Goal: Task Accomplishment & Management: Manage account settings

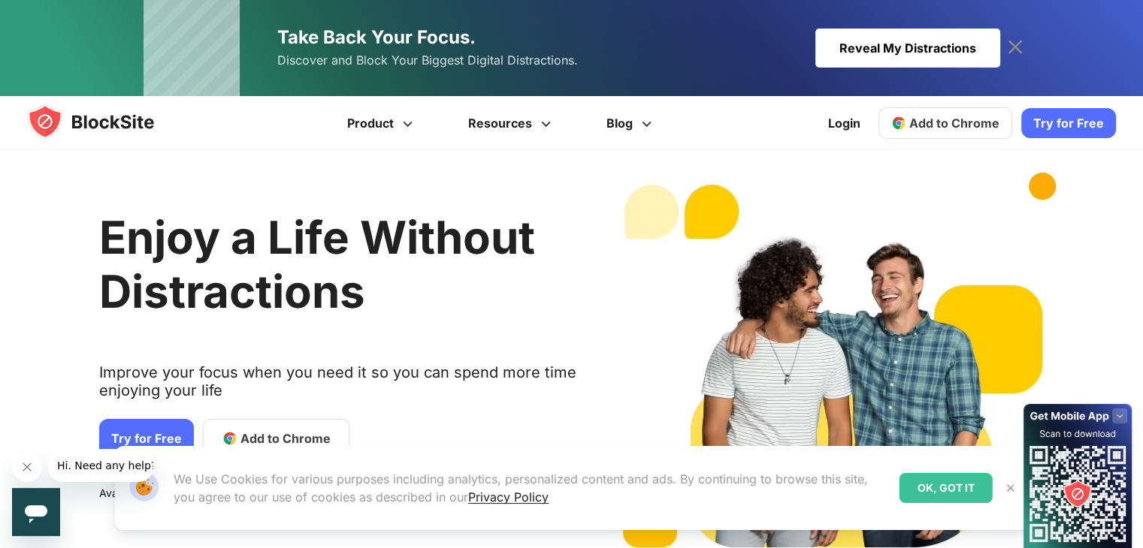
click at [1009, 48] on icon at bounding box center [1015, 47] width 24 height 24
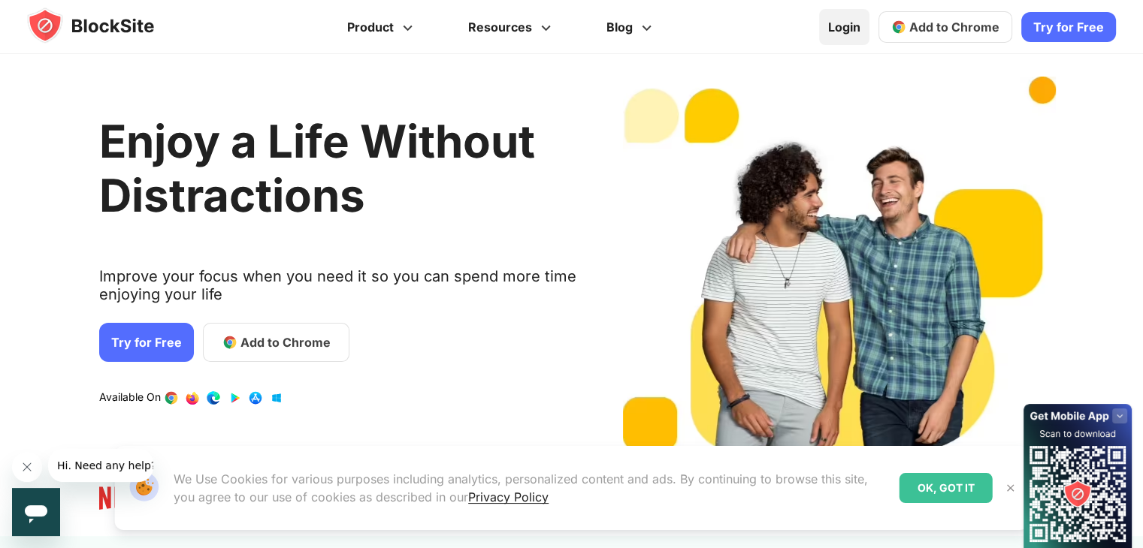
click at [853, 24] on link "Login" at bounding box center [844, 27] width 50 height 36
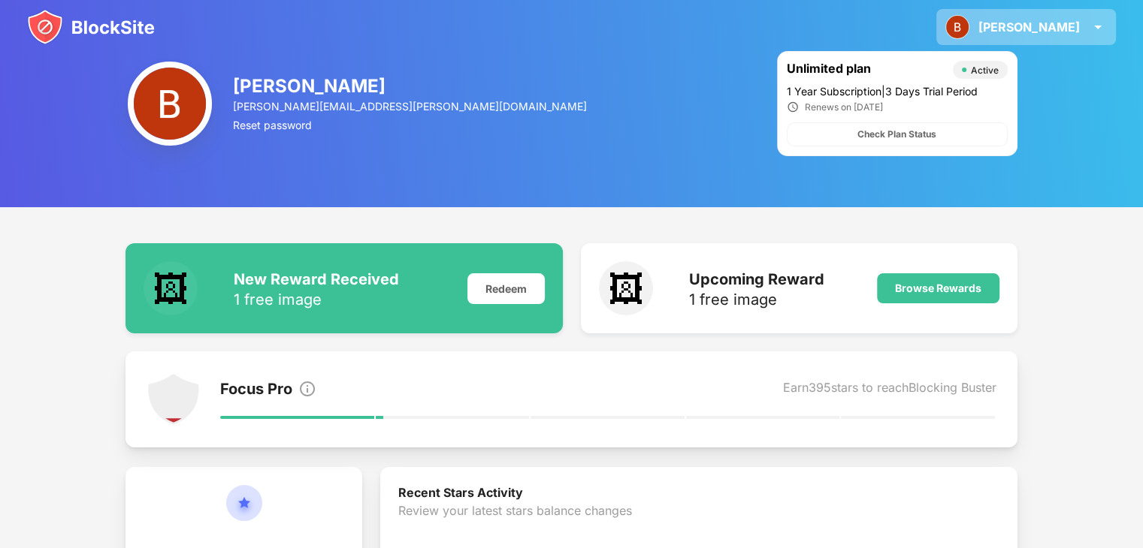
click at [969, 23] on img at bounding box center [957, 27] width 24 height 24
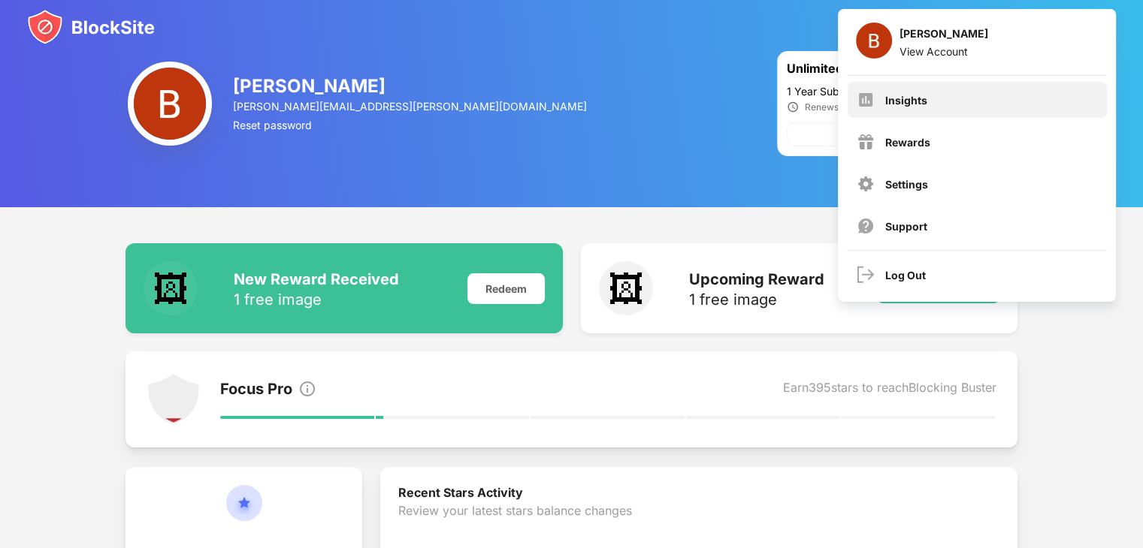
click at [901, 85] on div "Insights" at bounding box center [976, 100] width 259 height 36
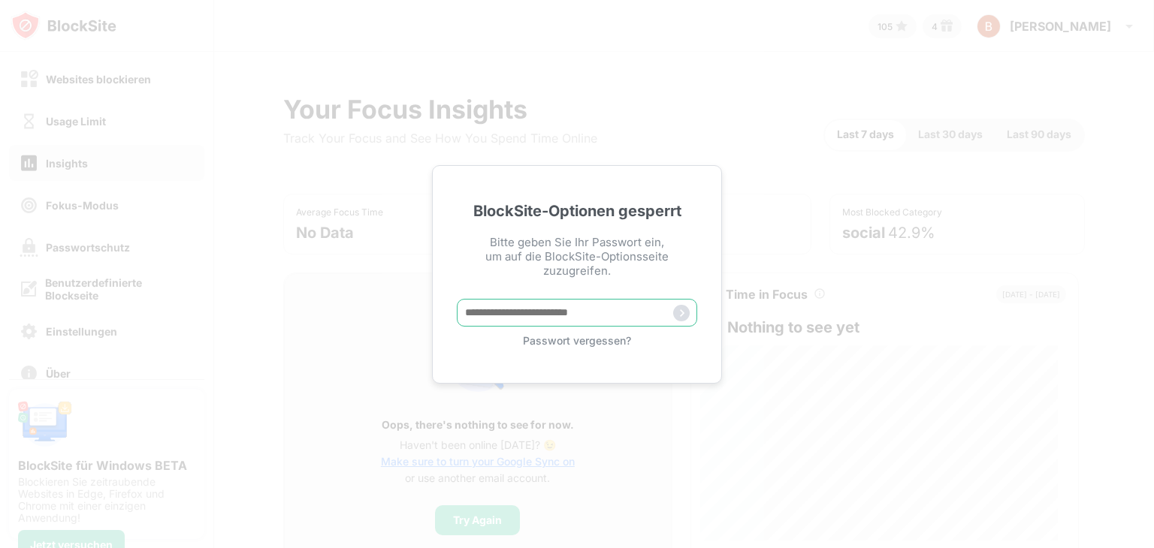
click at [525, 322] on input "text" at bounding box center [577, 313] width 240 height 28
paste input "**********"
type input "**********"
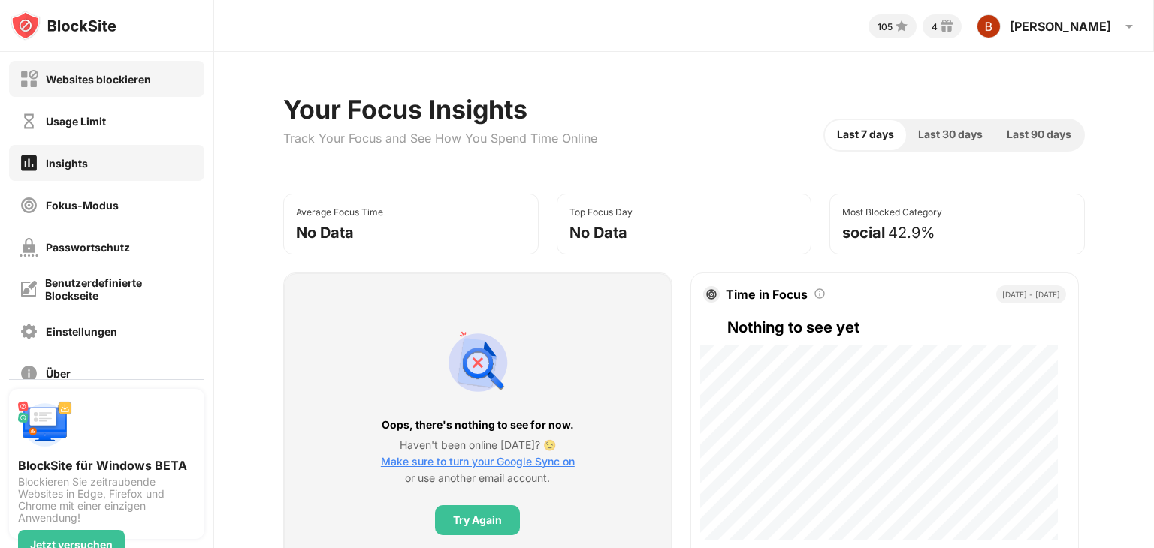
click at [110, 85] on div "Websites blockieren" at bounding box center [98, 79] width 105 height 13
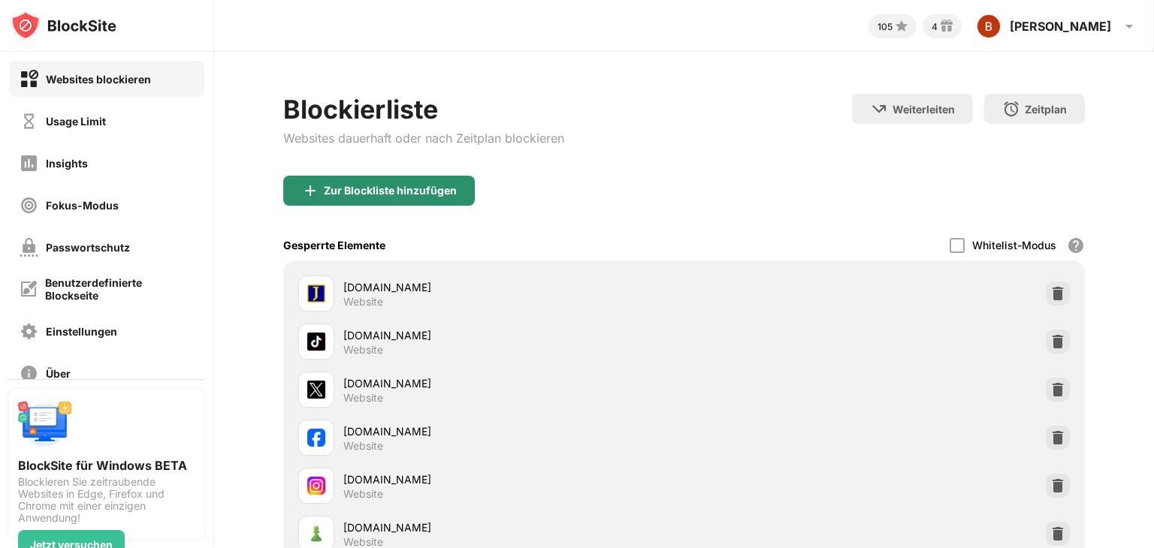
click at [324, 185] on div "Zur Blockliste hinzufügen" at bounding box center [390, 191] width 133 height 12
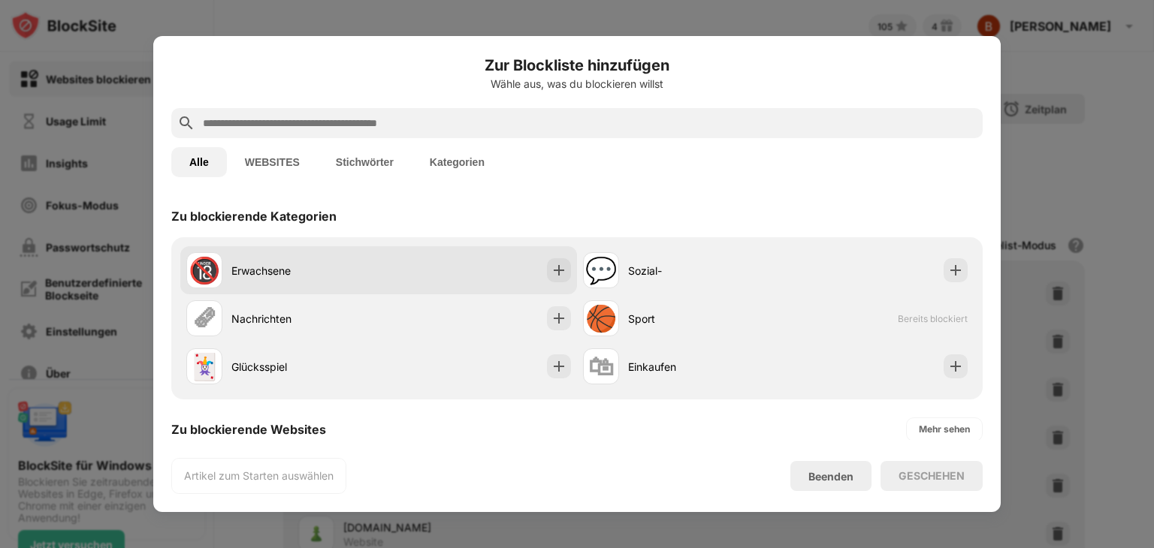
click at [337, 264] on div "Erwachsene" at bounding box center [304, 271] width 147 height 16
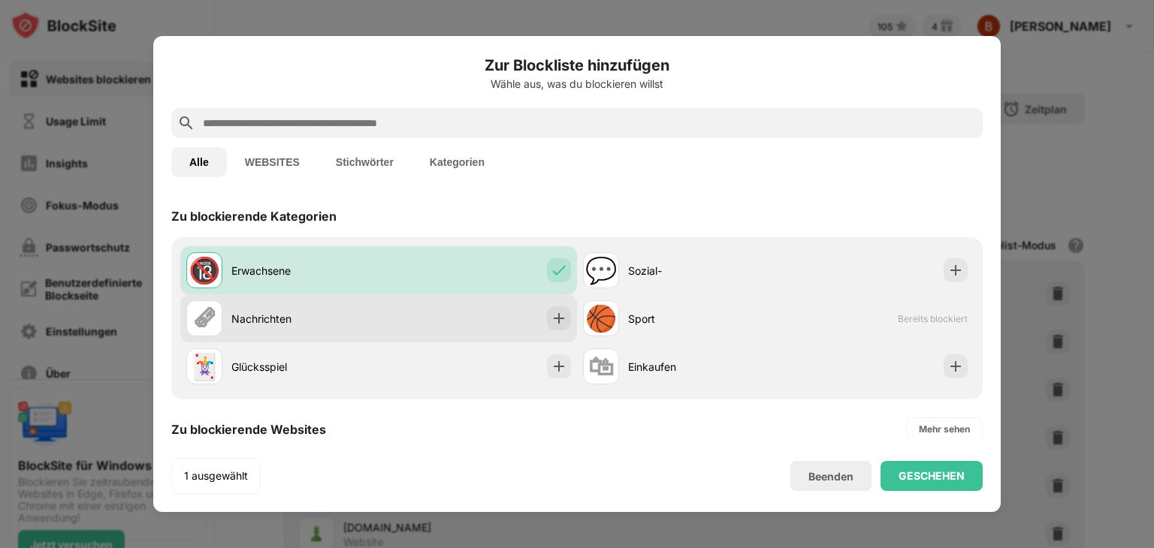
click at [408, 310] on div "🗞 Nachrichten" at bounding box center [378, 318] width 397 height 48
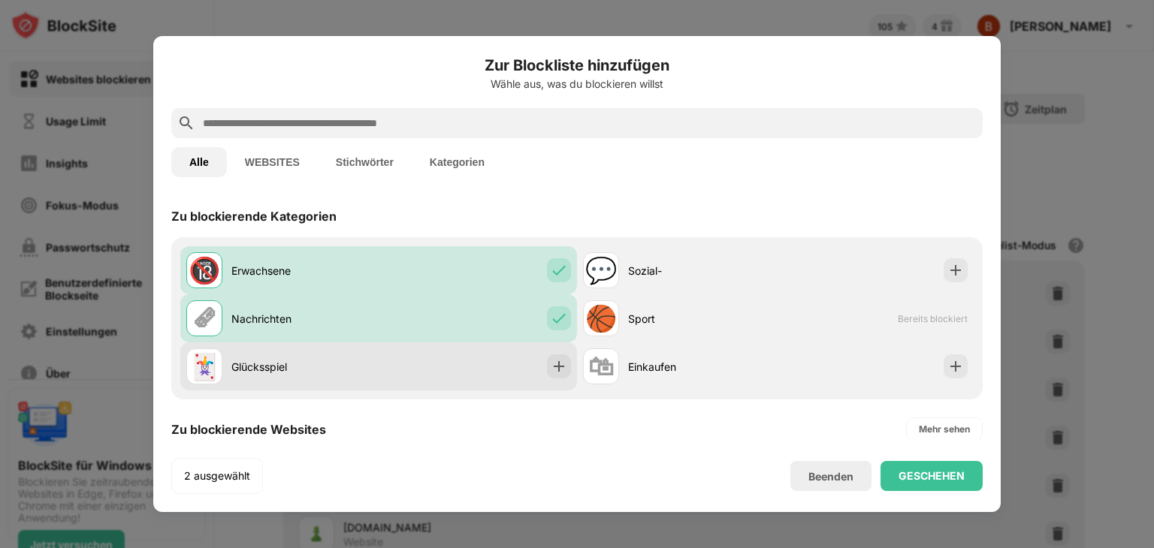
click at [505, 351] on div "🃏 Glücksspiel" at bounding box center [378, 367] width 397 height 48
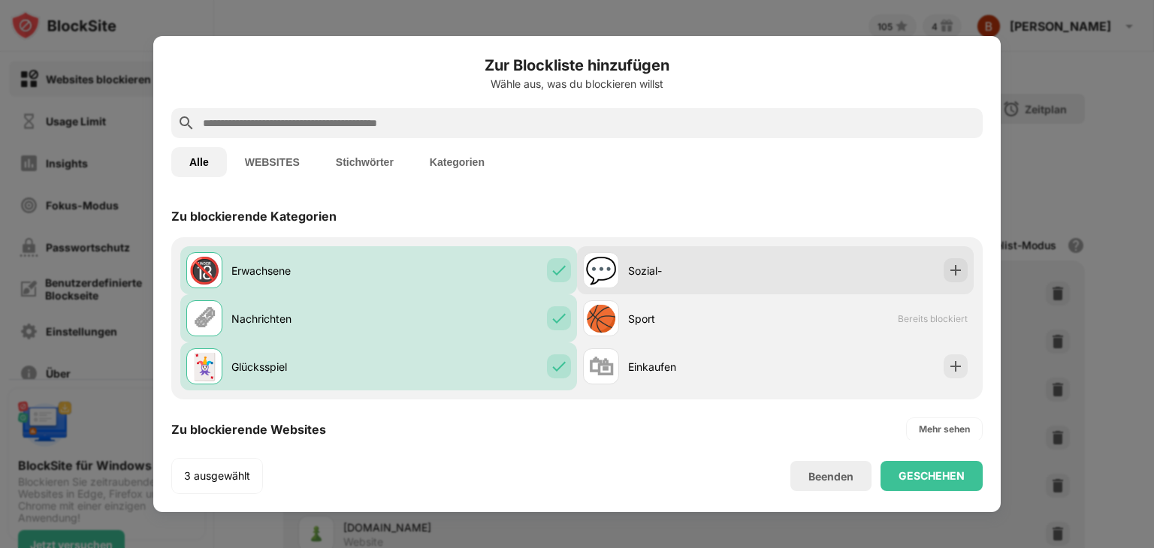
click at [706, 277] on div "Sozial-" at bounding box center [701, 271] width 147 height 16
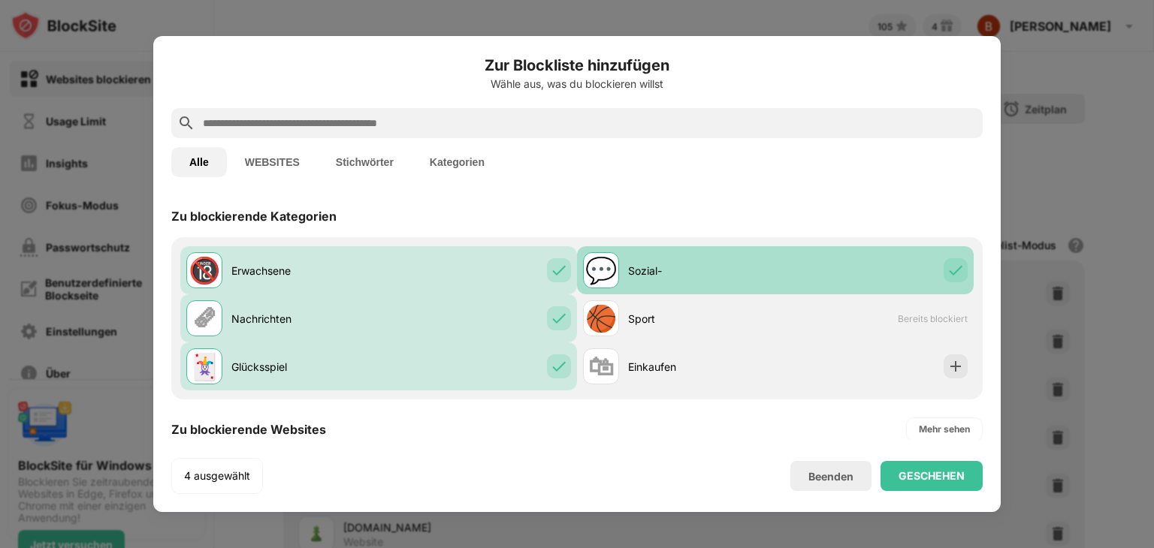
click at [692, 277] on div "Sozial-" at bounding box center [701, 271] width 147 height 16
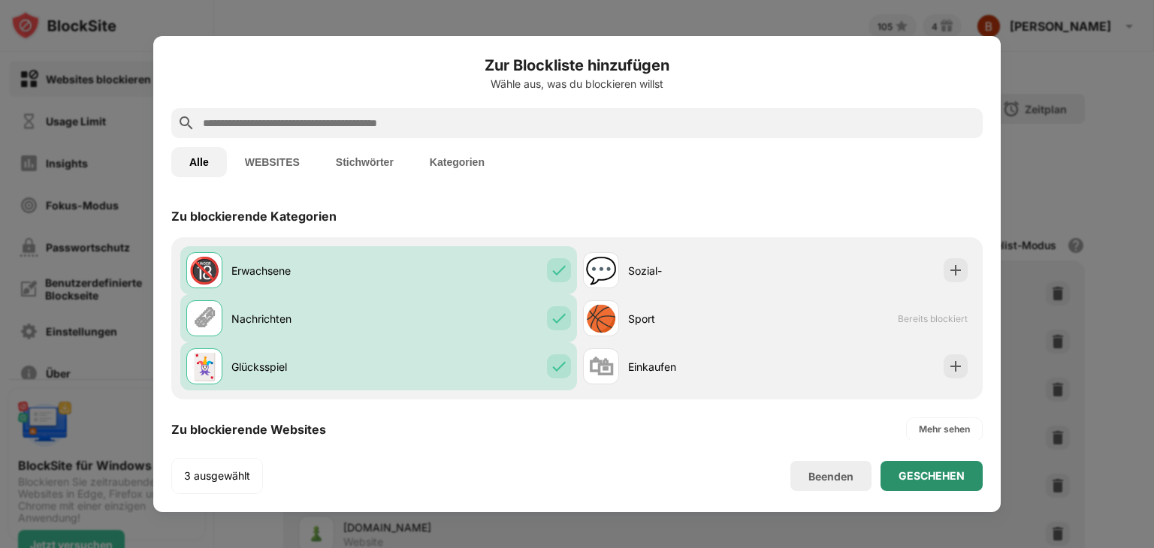
click at [909, 473] on div "GESCHEHEN" at bounding box center [932, 476] width 66 height 12
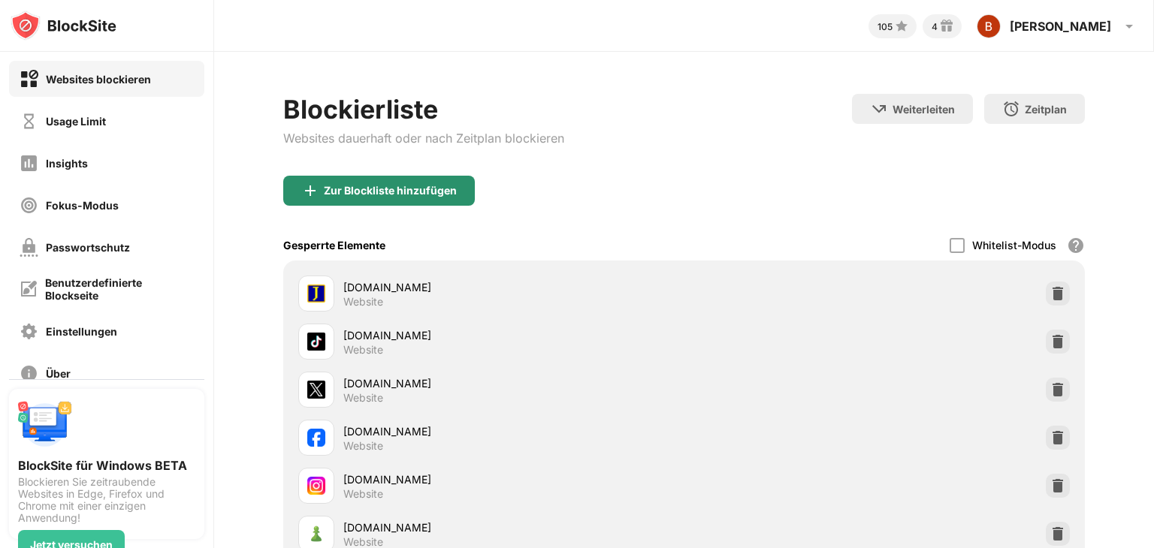
click at [415, 180] on div "Zur Blockliste hinzufügen" at bounding box center [379, 191] width 192 height 30
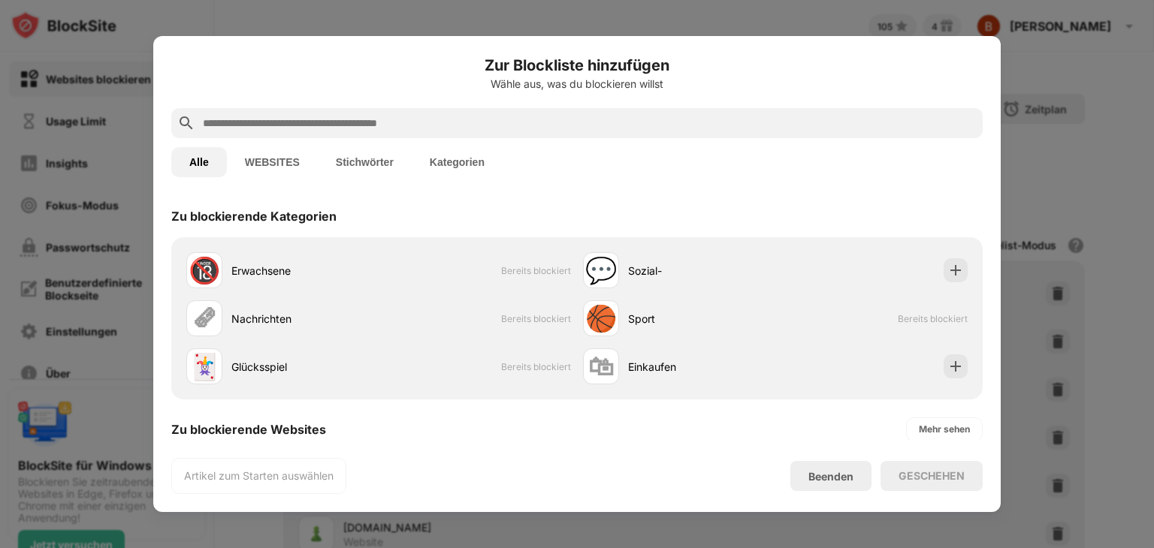
click at [320, 128] on input "text" at bounding box center [588, 123] width 775 height 18
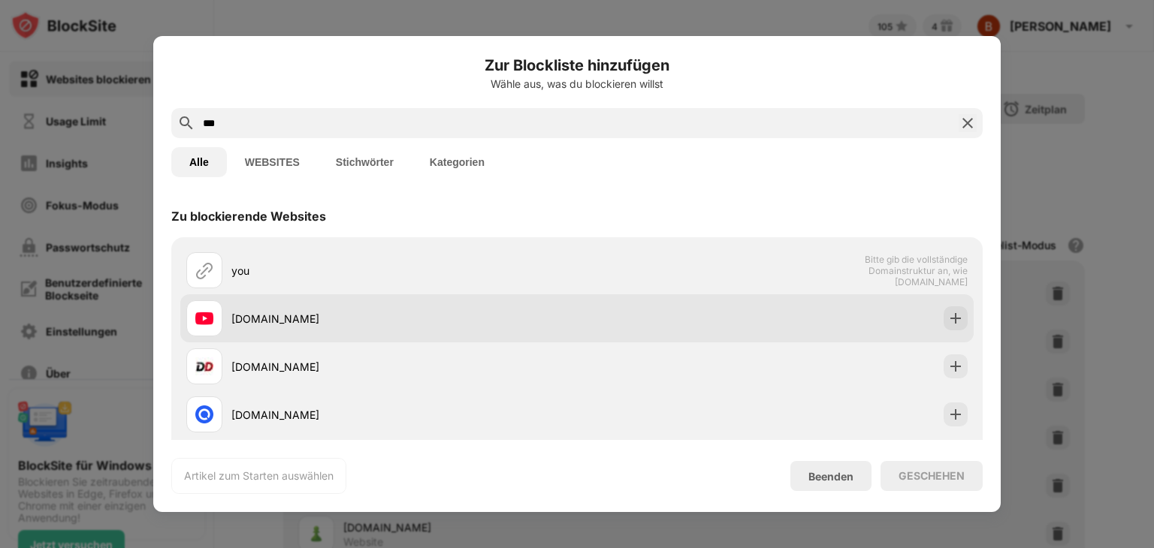
type input "***"
click at [282, 311] on div "[DOMAIN_NAME]" at bounding box center [404, 319] width 346 height 16
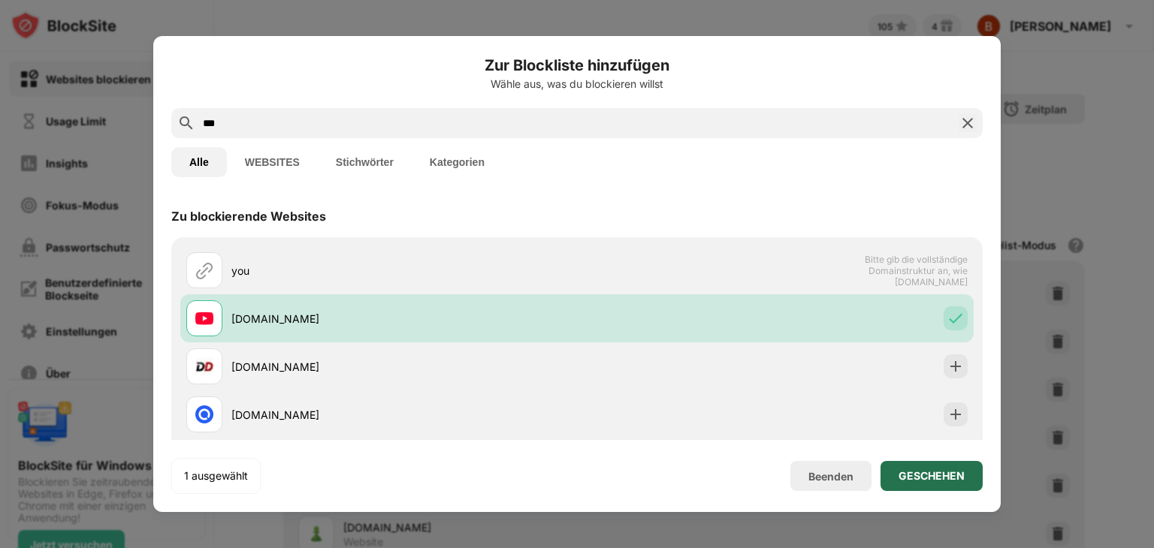
click at [929, 473] on div "GESCHEHEN" at bounding box center [932, 476] width 66 height 12
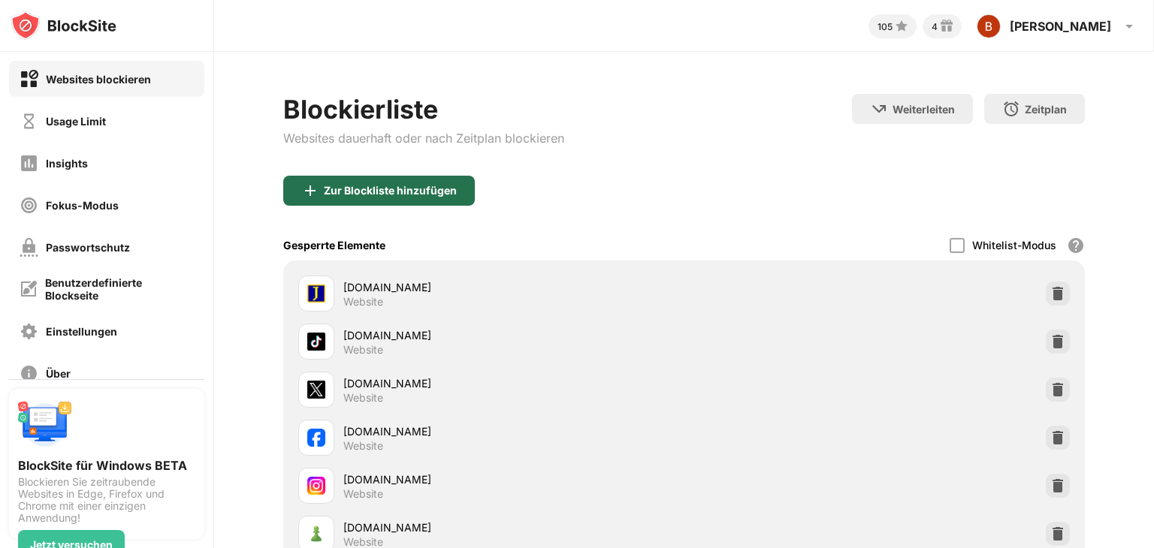
click at [355, 179] on div "Zur Blockliste hinzufügen" at bounding box center [379, 191] width 192 height 30
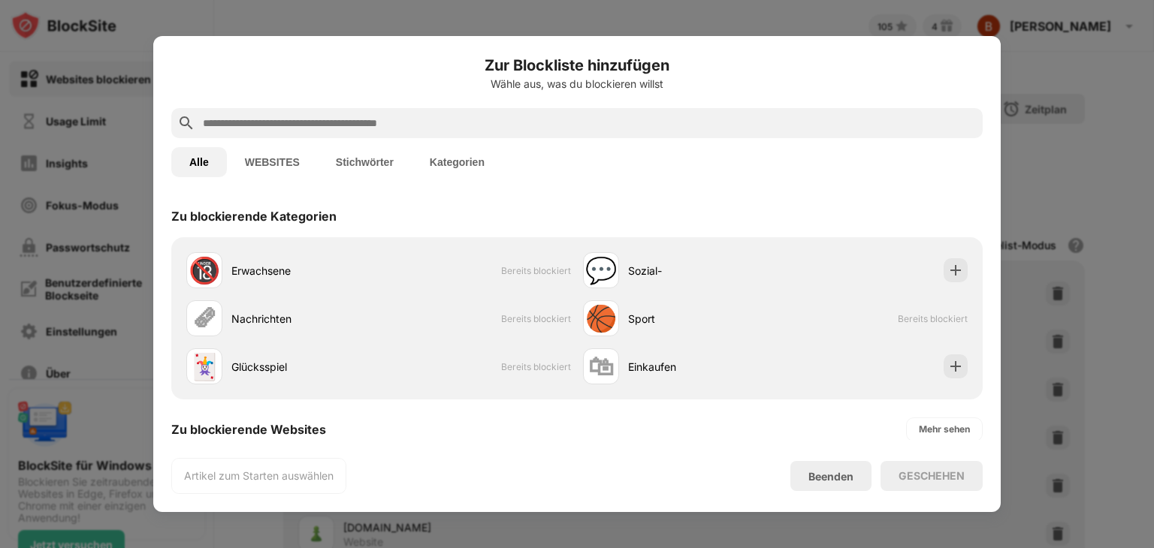
click at [273, 120] on input "text" at bounding box center [588, 123] width 775 height 18
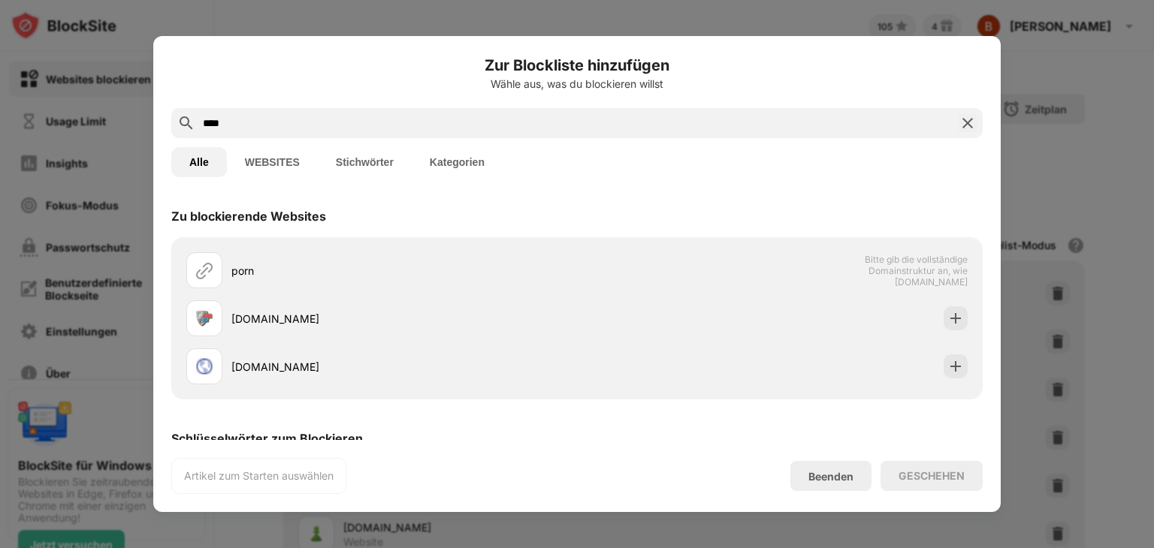
type input "****"
click at [932, 204] on div "Zu blockierende Websites" at bounding box center [576, 216] width 811 height 42
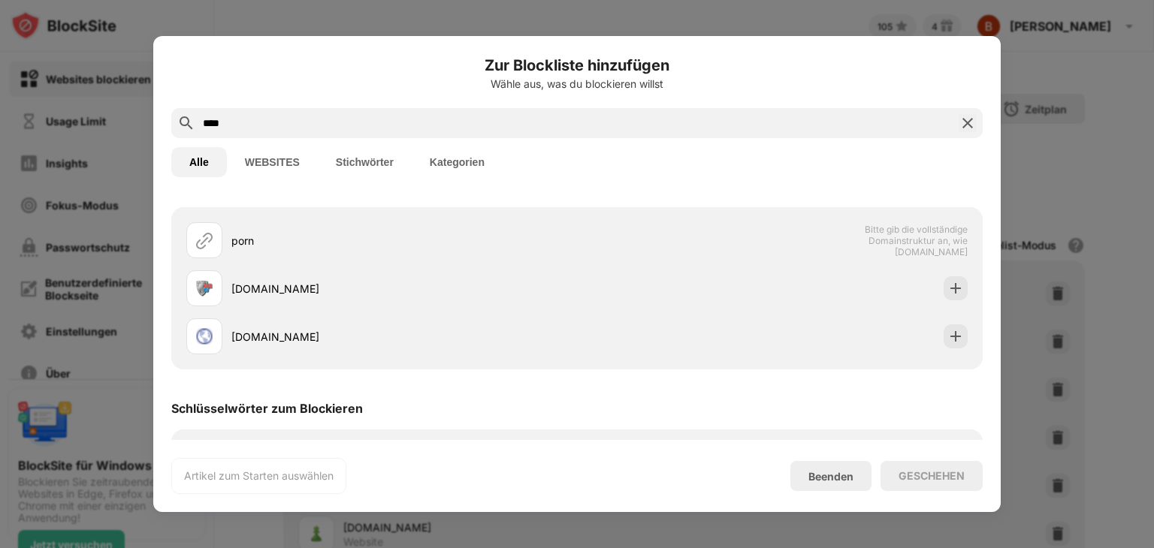
scroll to position [86, 0]
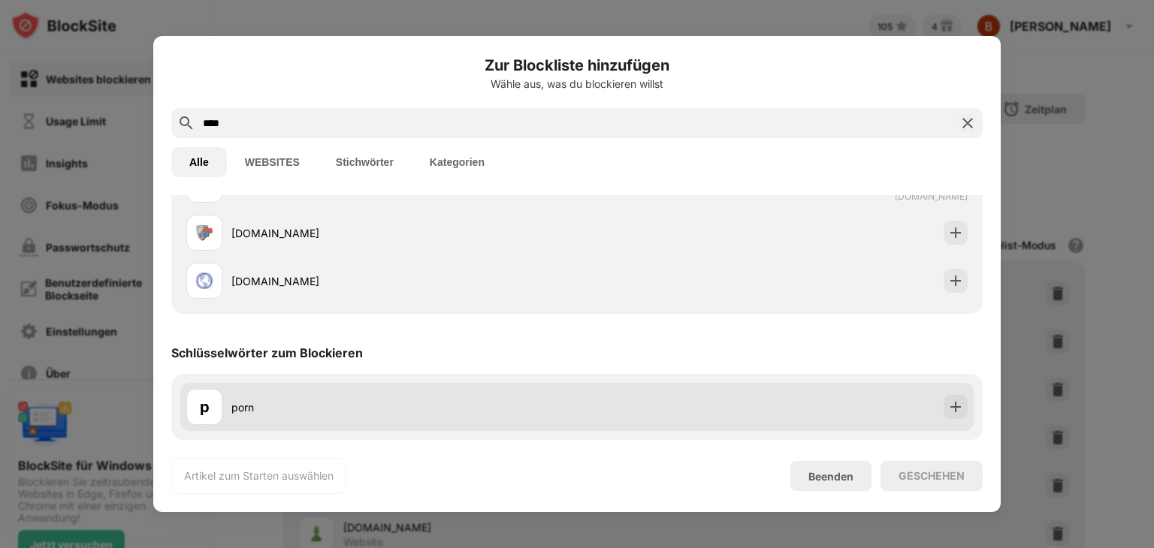
click at [448, 416] on div "p porn" at bounding box center [381, 407] width 391 height 36
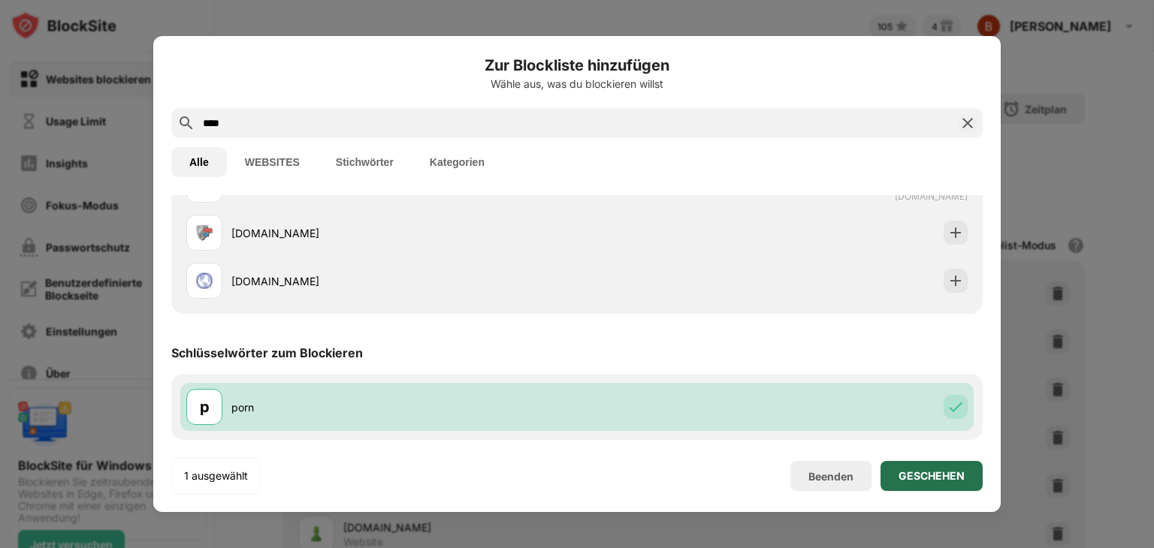
click at [948, 485] on div "GESCHEHEN" at bounding box center [931, 476] width 102 height 30
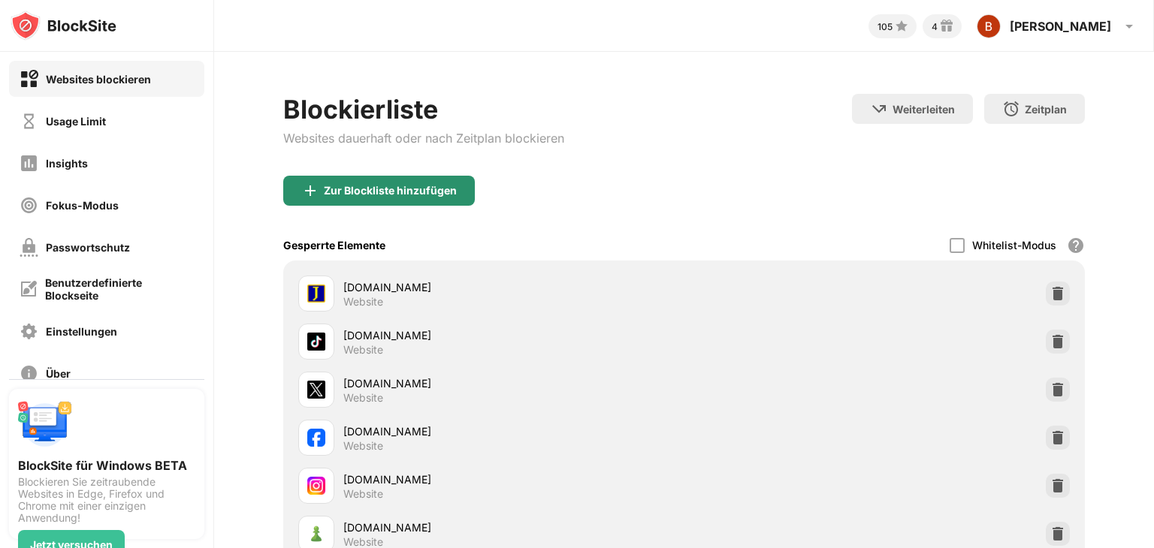
click at [367, 181] on div "Zur Blockliste hinzufügen" at bounding box center [379, 191] width 192 height 30
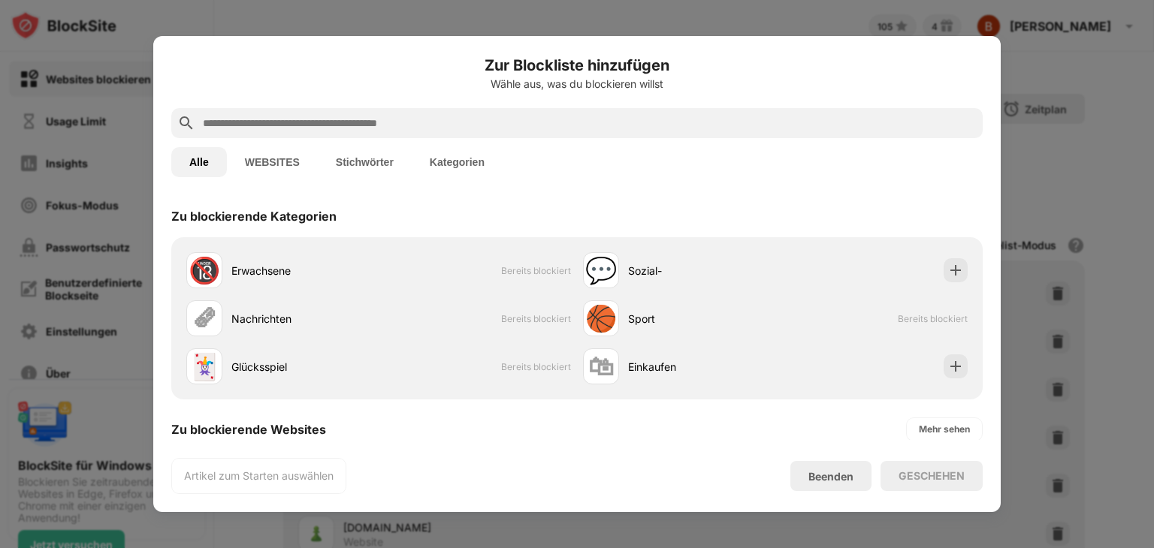
click at [327, 119] on input "text" at bounding box center [588, 123] width 775 height 18
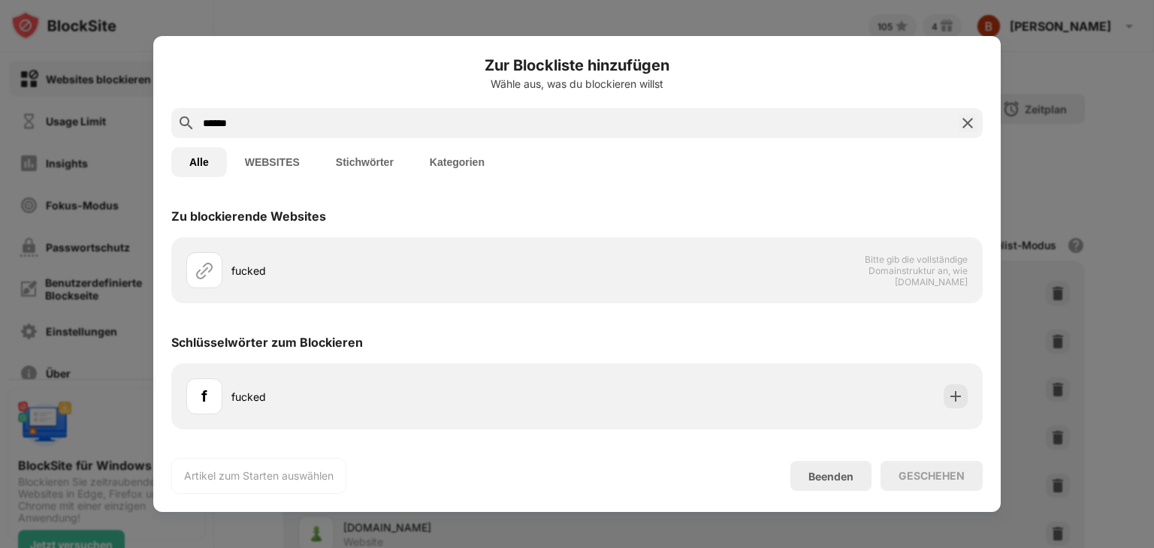
type input "******"
click at [889, 206] on div "Zu blockierende Websites" at bounding box center [576, 216] width 811 height 42
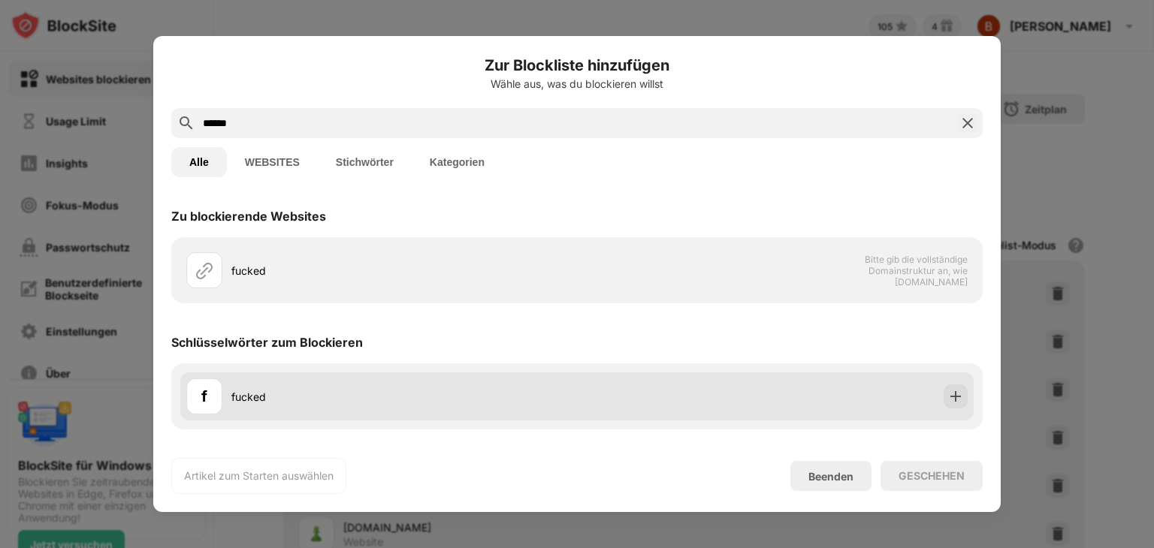
click at [456, 403] on div "fucked" at bounding box center [404, 397] width 346 height 16
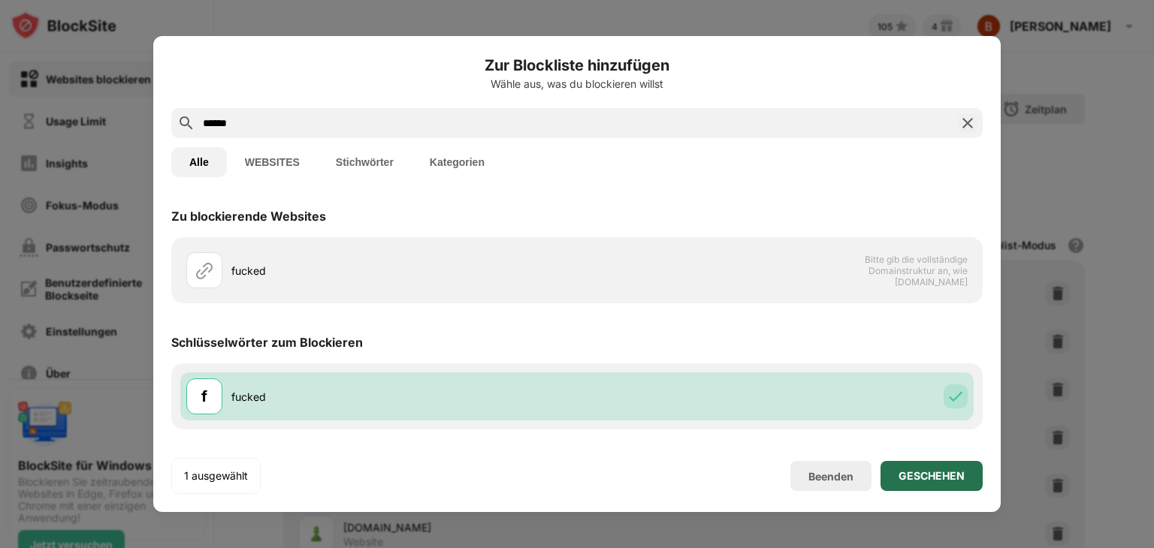
click at [956, 479] on div "GESCHEHEN" at bounding box center [932, 476] width 66 height 12
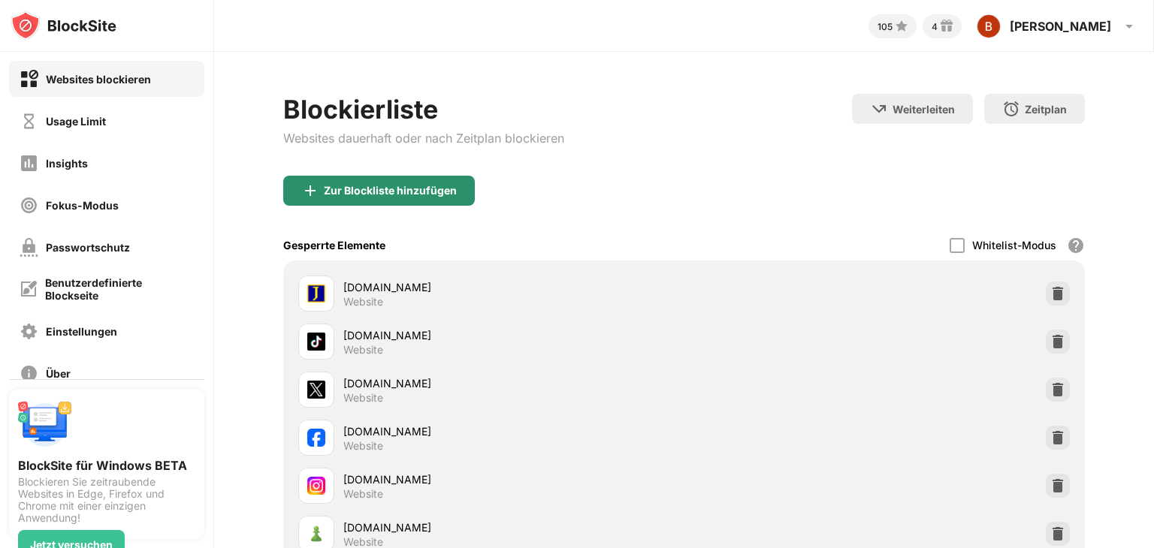
click at [301, 186] on div "Zur Blockliste hinzufügen" at bounding box center [379, 191] width 192 height 30
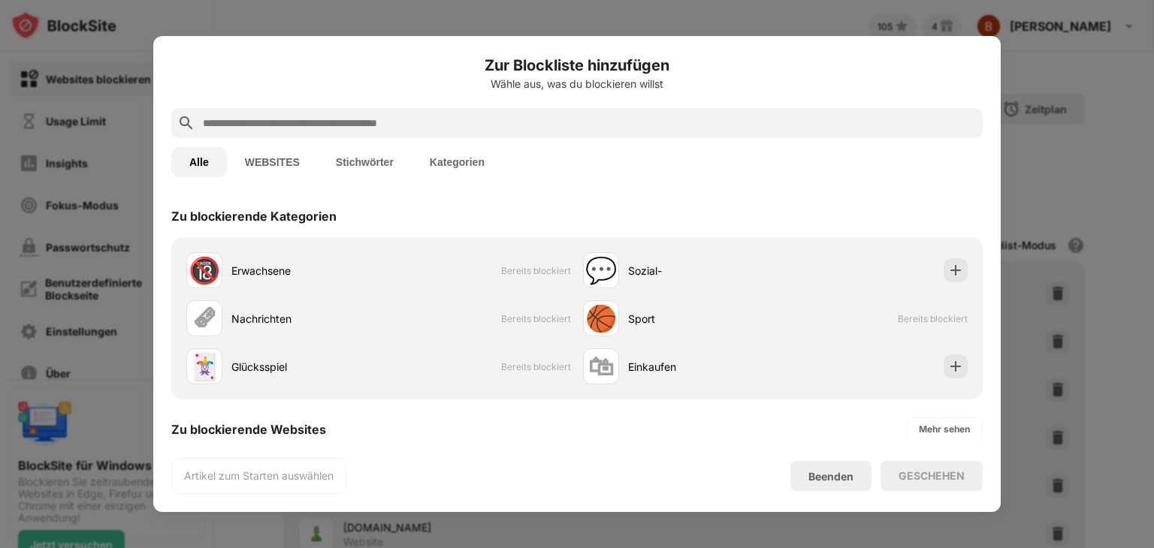
click at [267, 124] on input "text" at bounding box center [588, 123] width 775 height 18
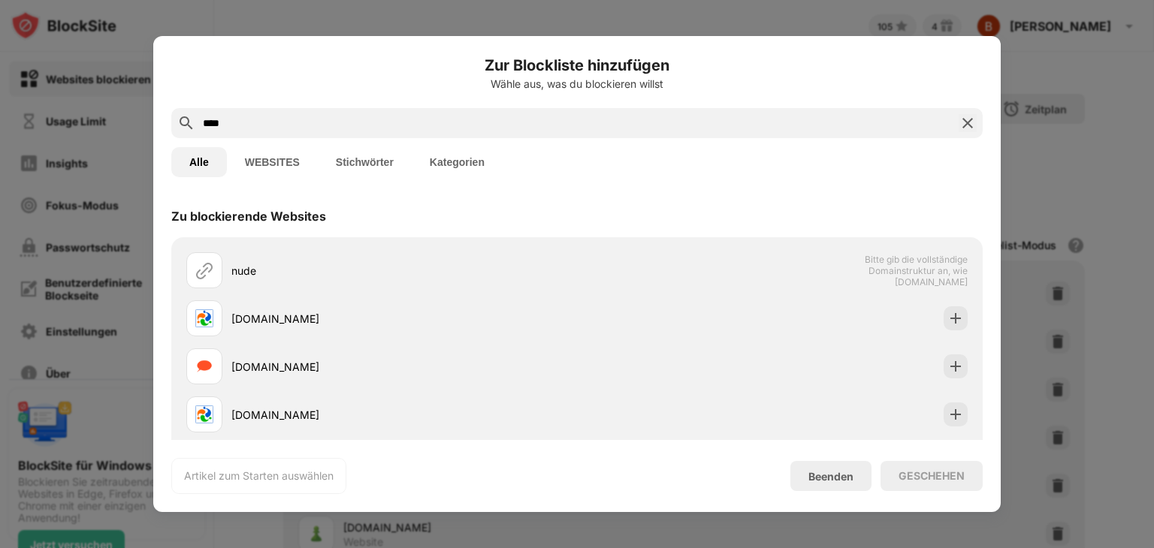
type input "****"
click at [961, 198] on div "Zu blockierende Websites" at bounding box center [576, 216] width 811 height 42
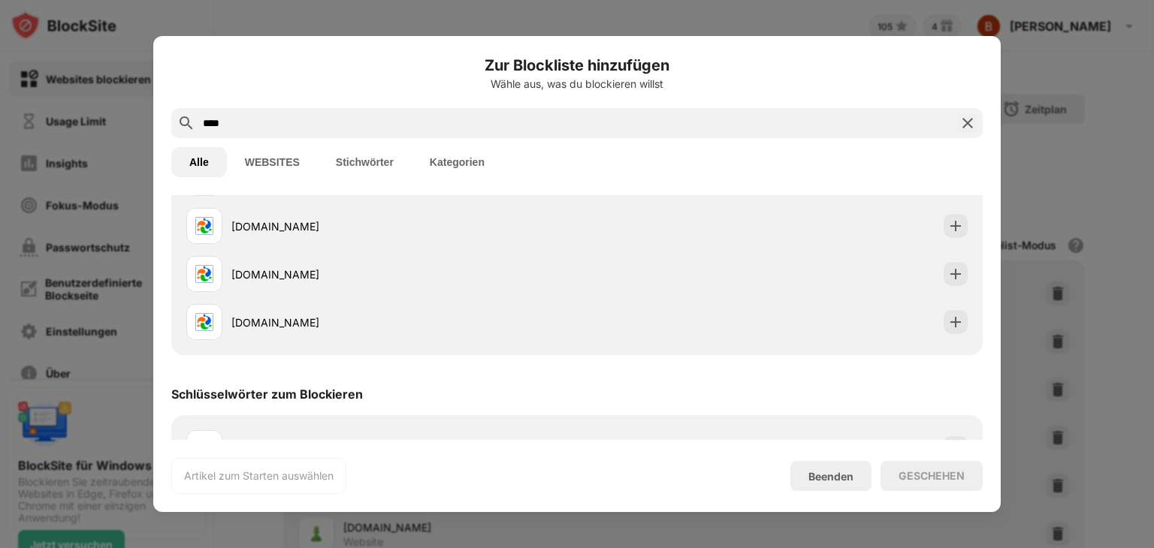
scroll to position [230, 0]
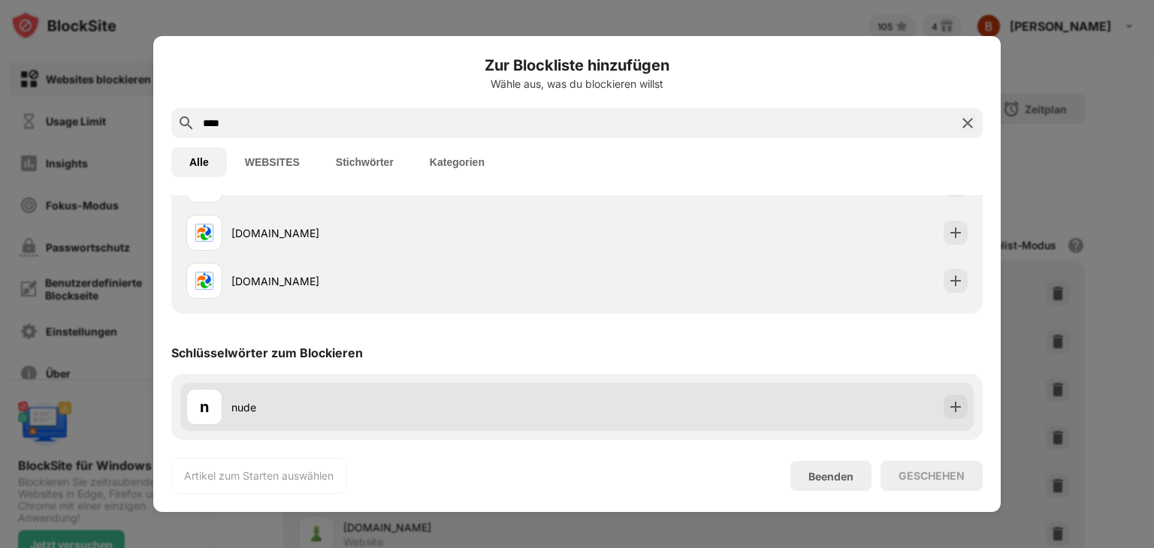
click at [434, 416] on div "n nude" at bounding box center [381, 407] width 391 height 36
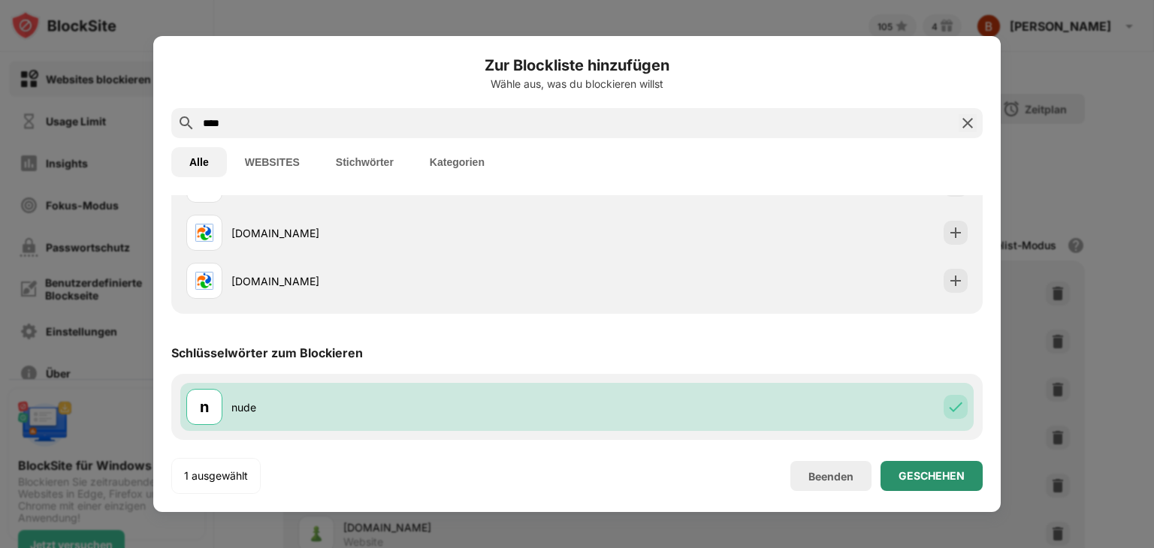
click at [919, 467] on div "GESCHEHEN" at bounding box center [931, 476] width 102 height 30
